Goal: Register for event/course

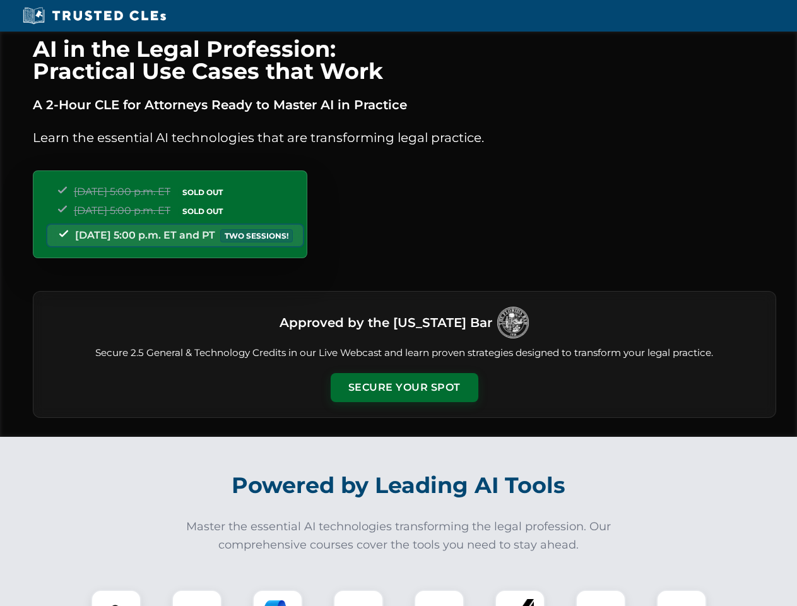
click at [404, 388] on button "Secure Your Spot" at bounding box center [405, 387] width 148 height 29
click at [116, 598] on img at bounding box center [116, 615] width 37 height 37
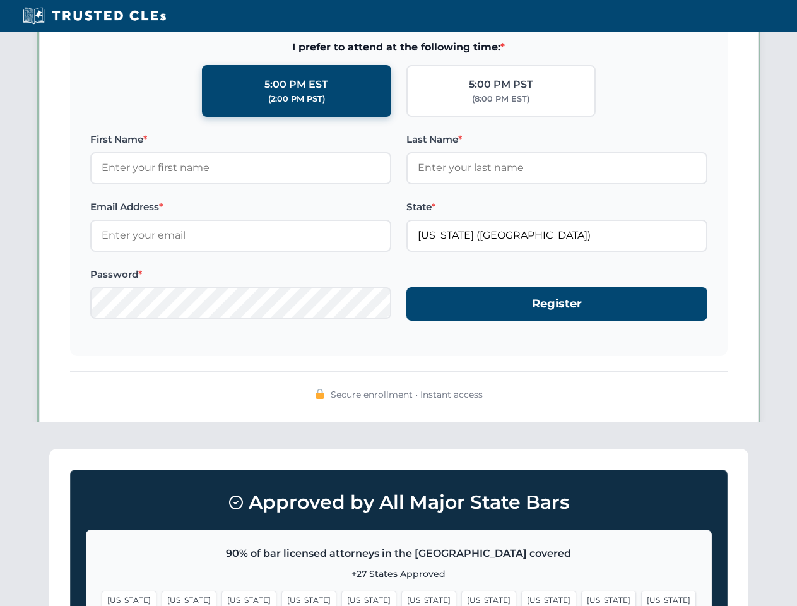
click at [462, 598] on span "[US_STATE]" at bounding box center [489, 600] width 55 height 18
click at [581, 598] on span "[US_STATE]" at bounding box center [608, 600] width 55 height 18
